Goal: Information Seeking & Learning: Learn about a topic

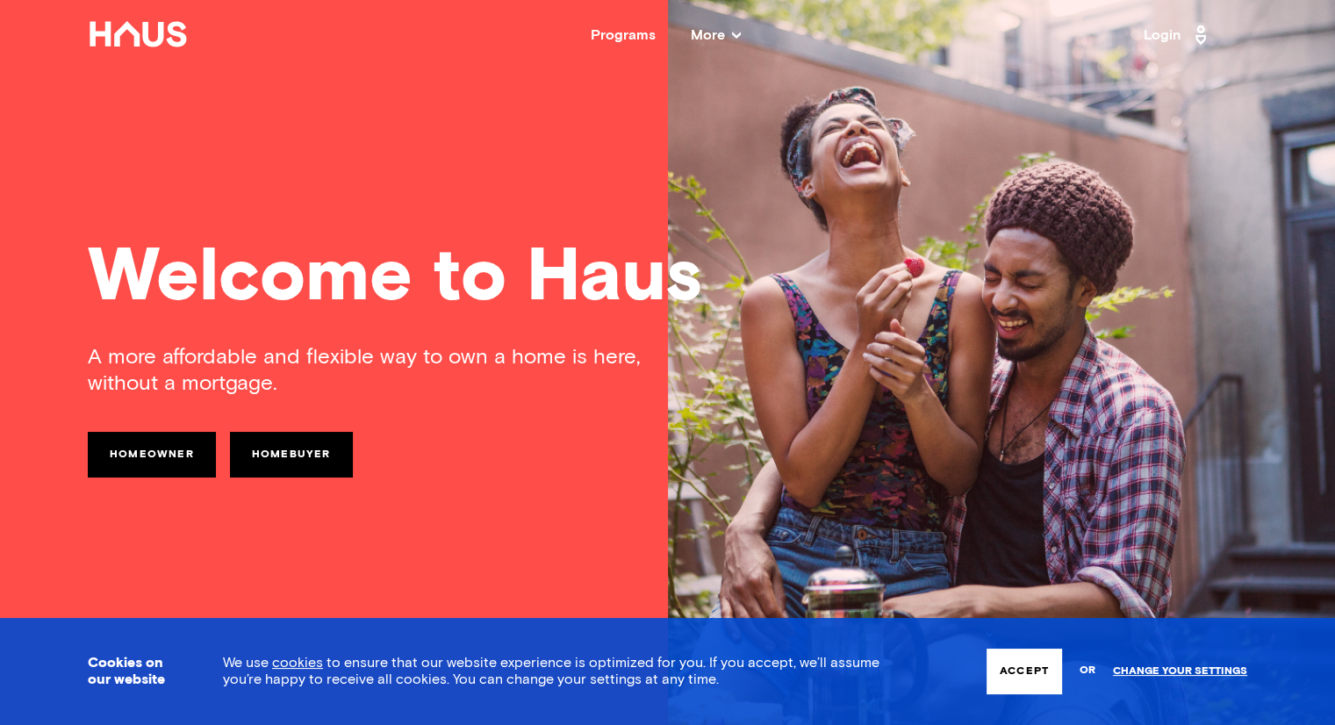
click at [714, 29] on span "More" at bounding box center [716, 35] width 50 height 14
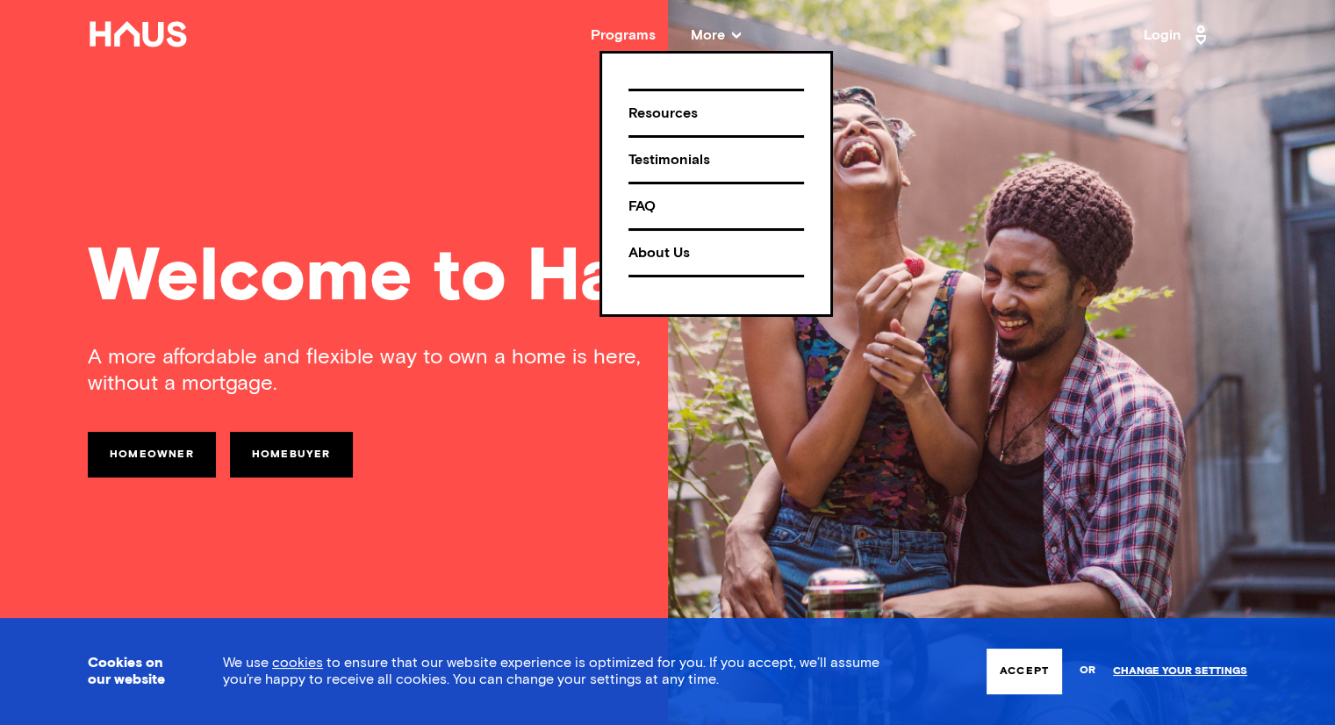
click at [660, 250] on div "About Us" at bounding box center [716, 253] width 176 height 31
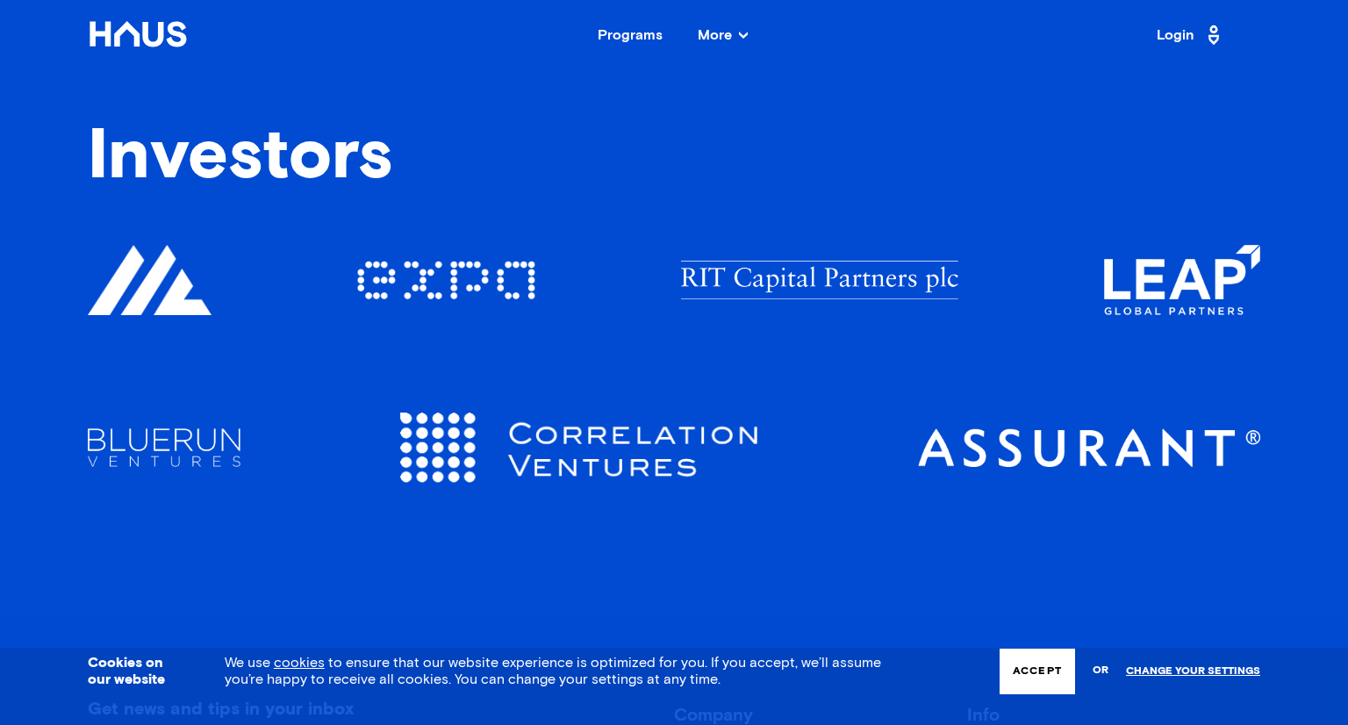
scroll to position [2331, 0]
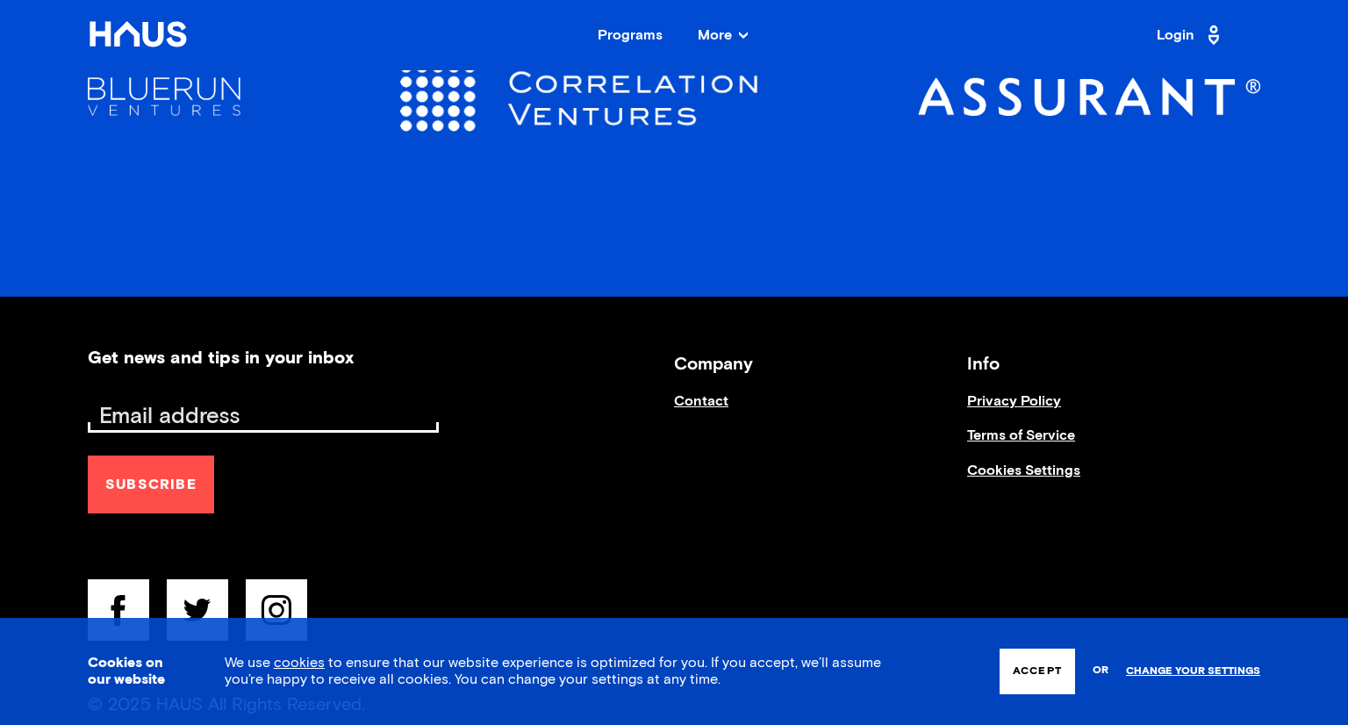
click at [698, 395] on link "Contact" at bounding box center [820, 410] width 293 height 34
click at [849, 57] on nav "Back Programs More Resources Testimonials FAQ About Us Login" at bounding box center [674, 35] width 1348 height 70
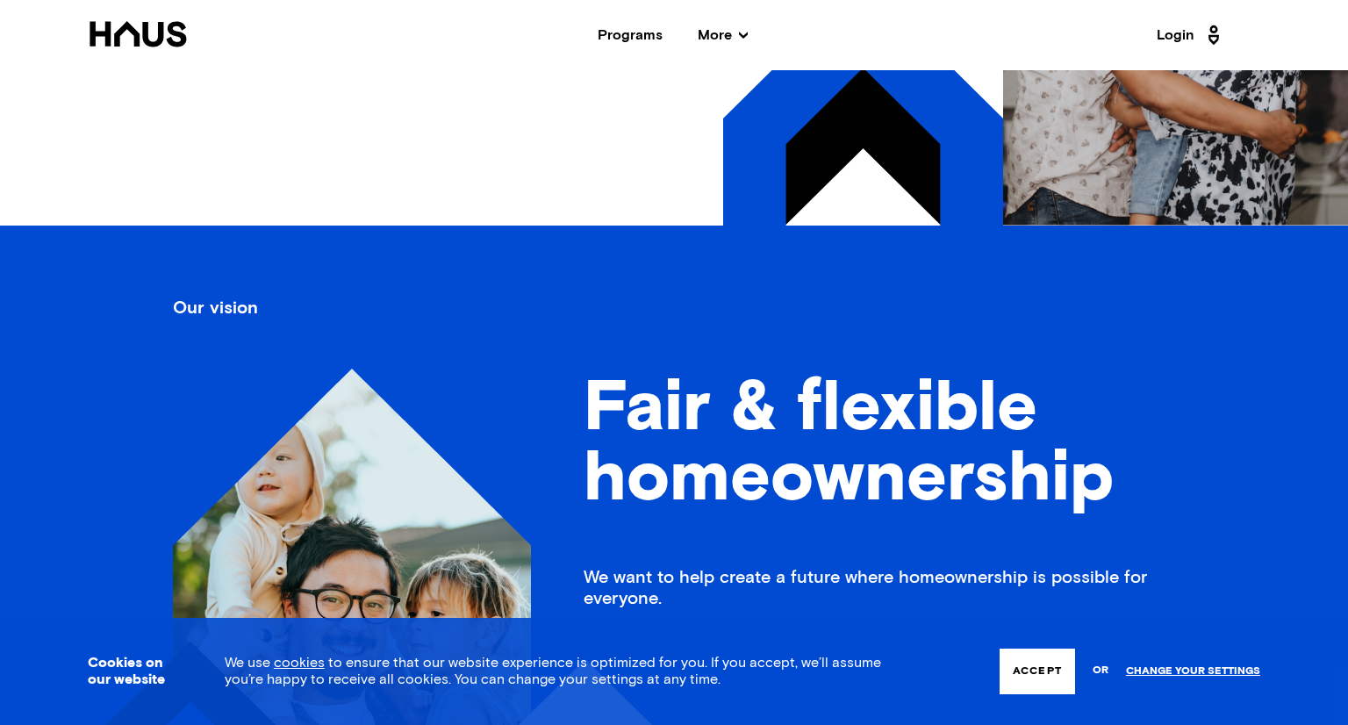
scroll to position [400, 0]
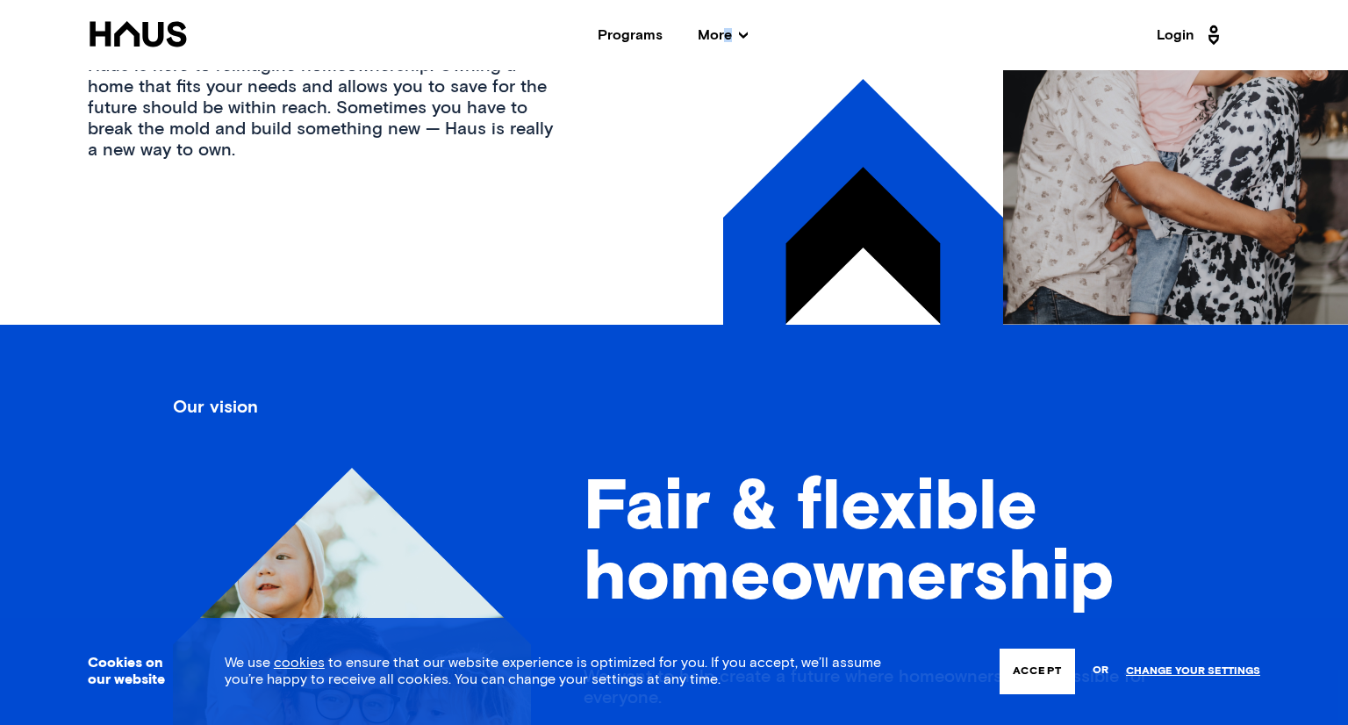
click at [727, 37] on span "More" at bounding box center [723, 35] width 50 height 14
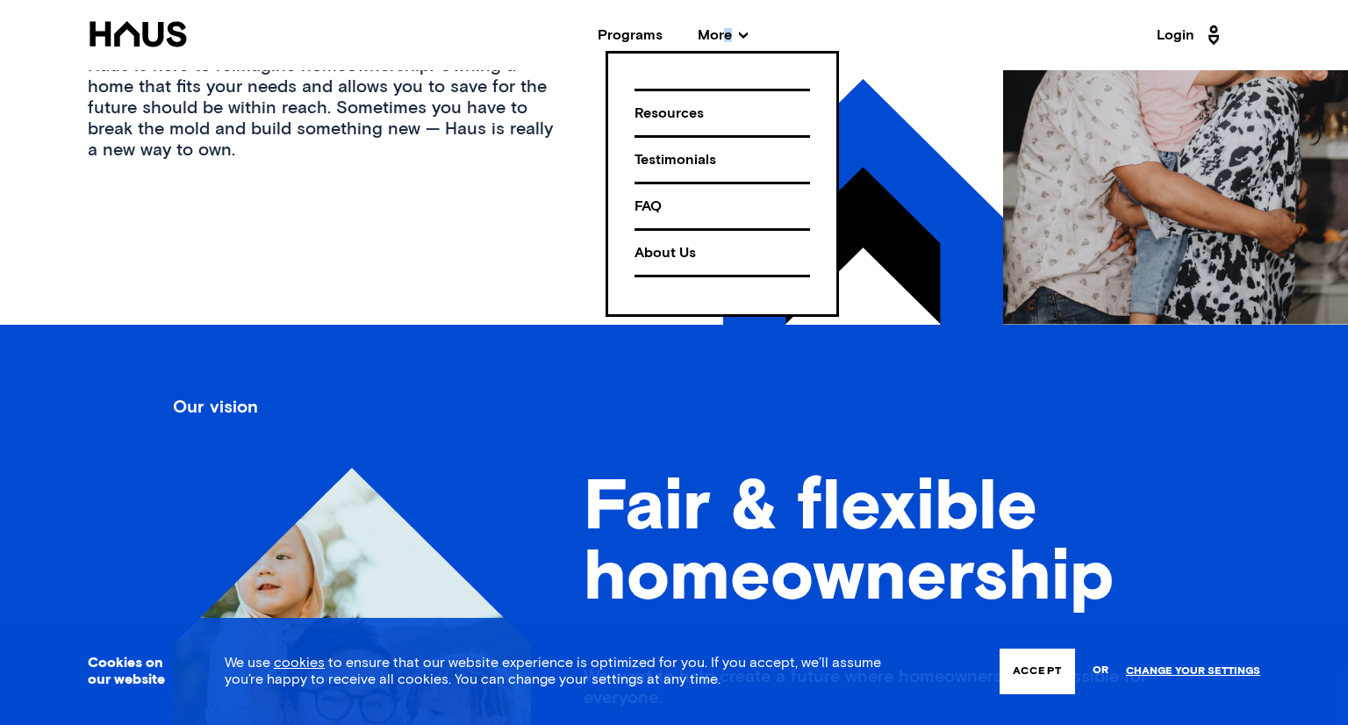
click at [663, 243] on div "About Us" at bounding box center [722, 253] width 176 height 31
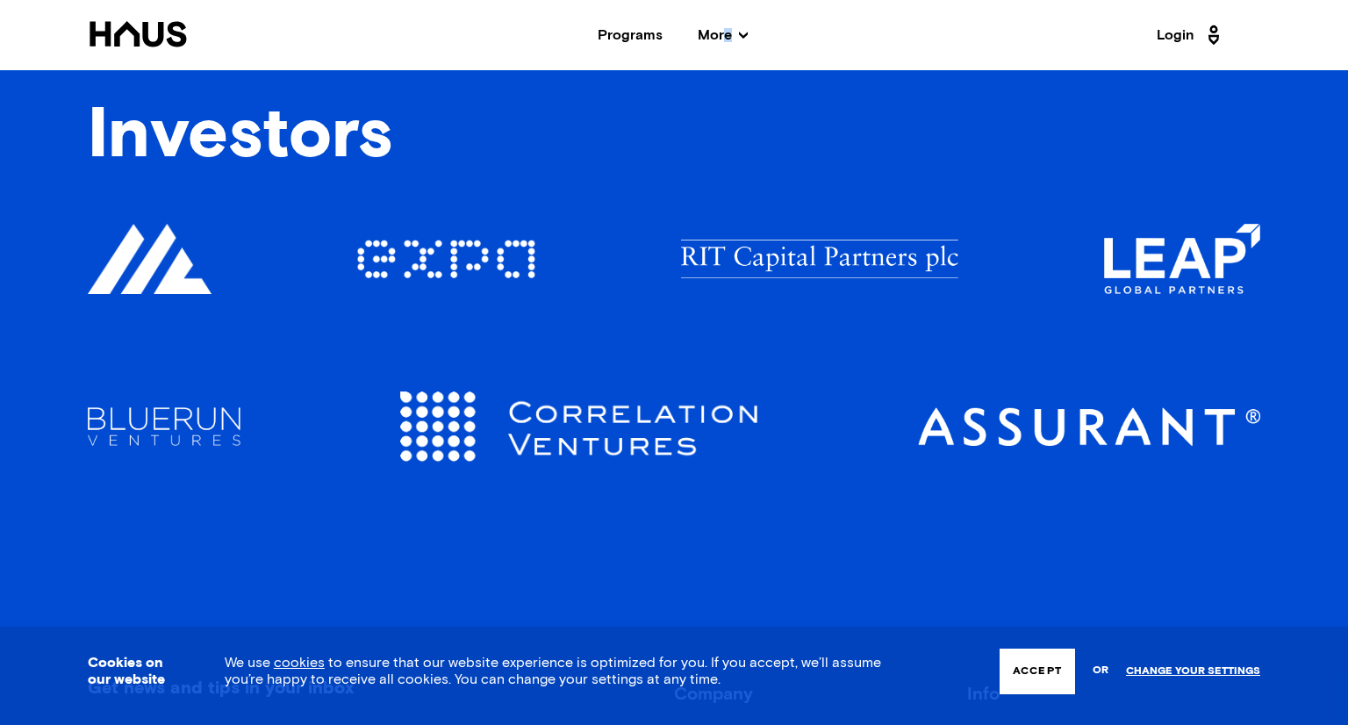
scroll to position [2018, 0]
